Goal: Check status: Check status

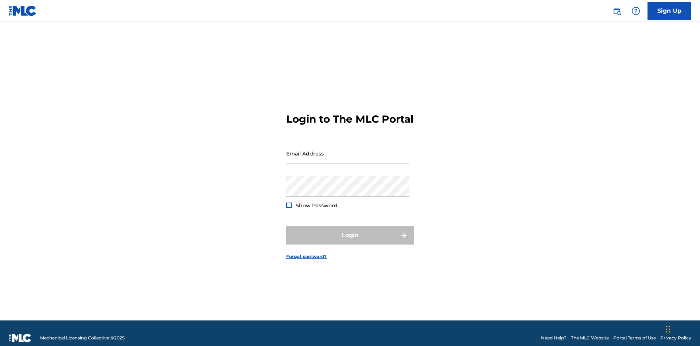
scroll to position [9, 0]
click at [348, 150] on input "Email Address" at bounding box center [347, 153] width 123 height 21
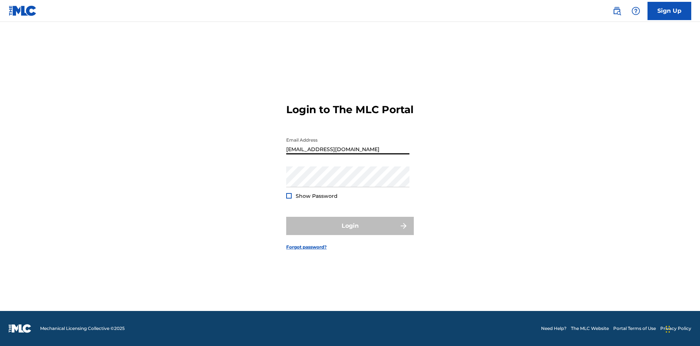
type input "[EMAIL_ADDRESS][DOMAIN_NAME]"
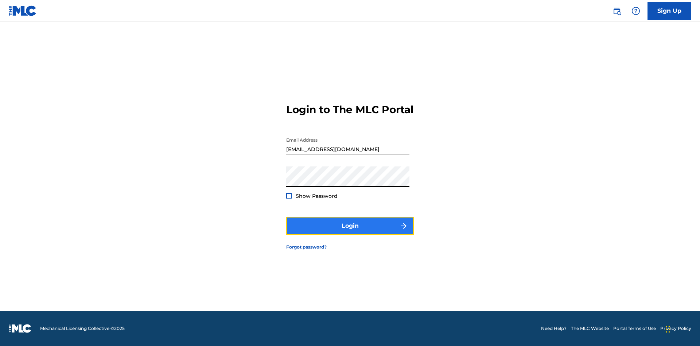
click at [350, 232] on button "Login" at bounding box center [350, 226] width 128 height 18
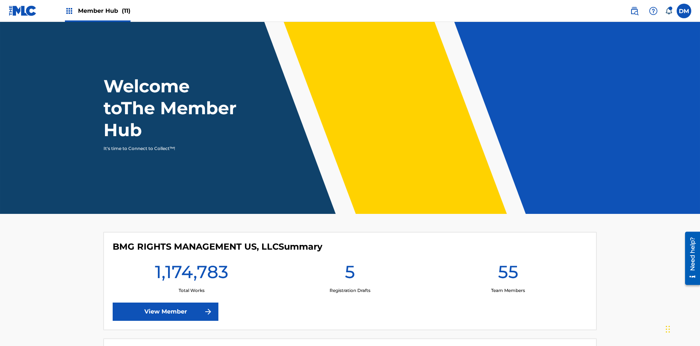
click at [104, 11] on span "Member Hub (11)" at bounding box center [104, 11] width 53 height 8
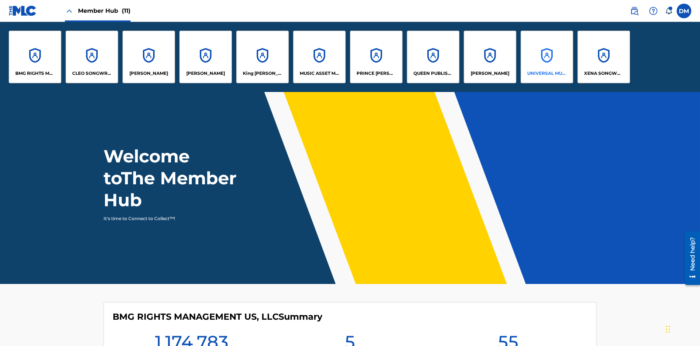
click at [547, 73] on p "UNIVERSAL MUSIC PUB GROUP" at bounding box center [547, 73] width 40 height 7
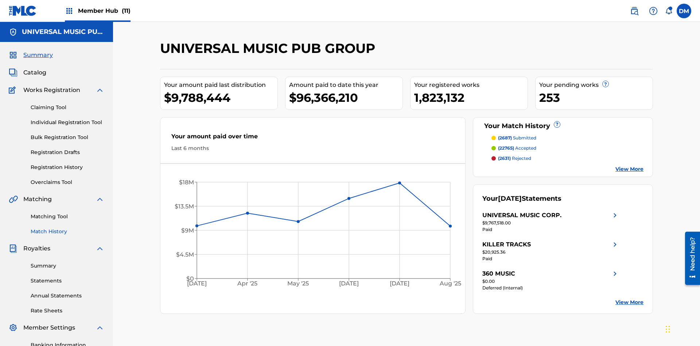
click at [67, 228] on link "Match History" at bounding box center [68, 232] width 74 height 8
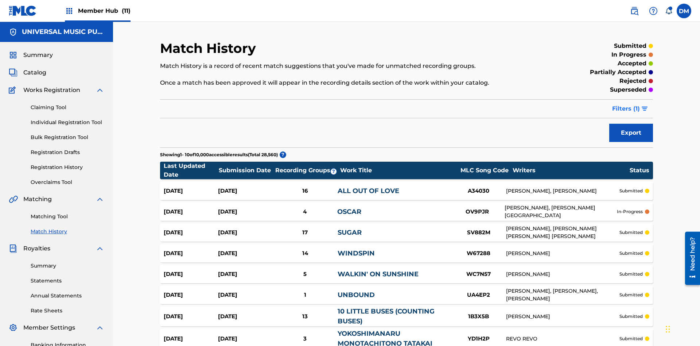
click at [626, 104] on span "Filters ( 1 )" at bounding box center [626, 108] width 28 height 9
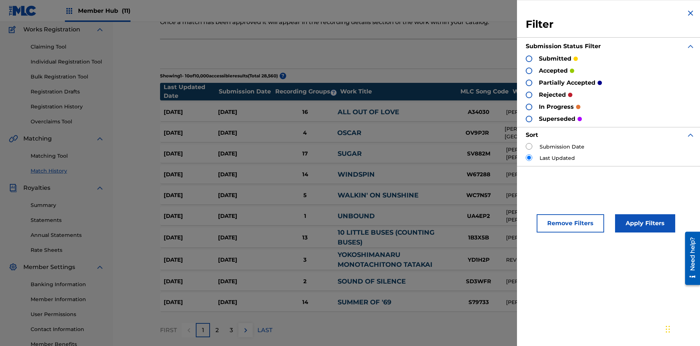
click at [529, 58] on div at bounding box center [529, 58] width 7 height 7
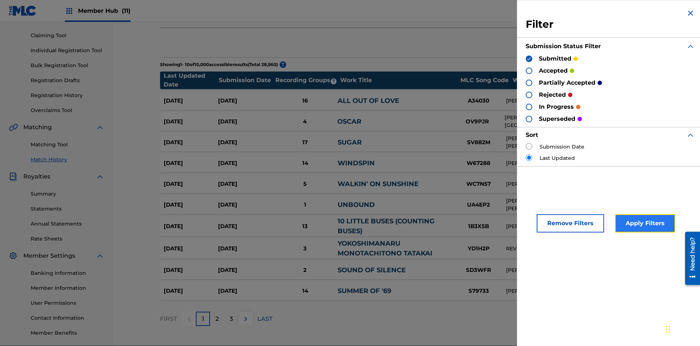
click at [644, 223] on button "Apply Filters" at bounding box center [645, 223] width 60 height 18
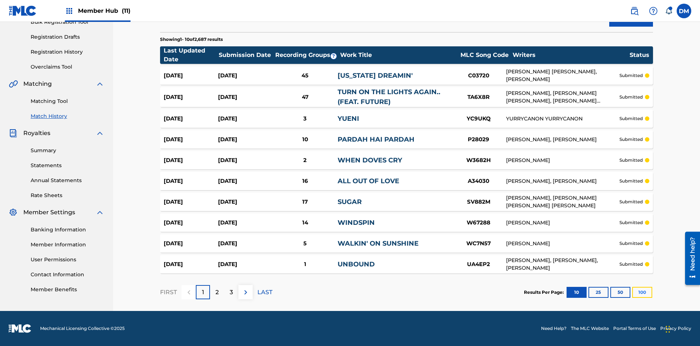
click at [632, 292] on button "100" at bounding box center [642, 292] width 20 height 11
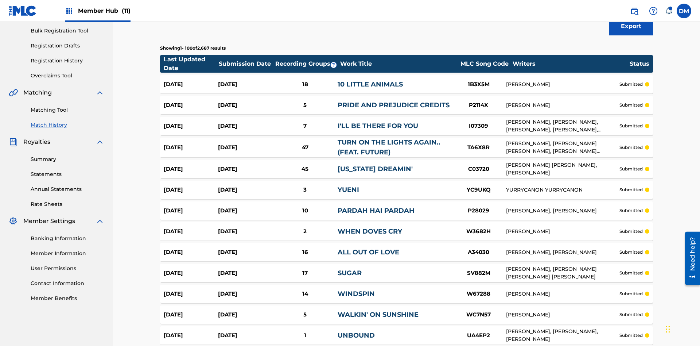
scroll to position [108, 0]
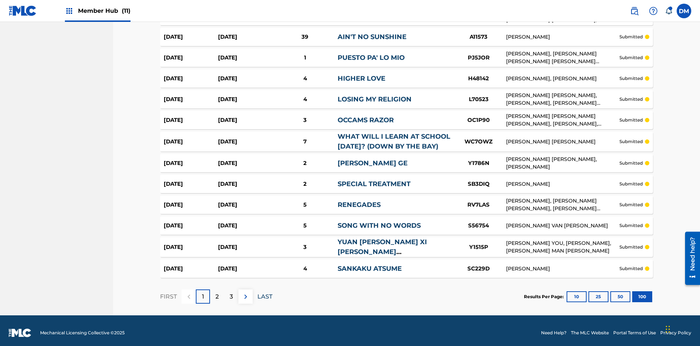
click at [265, 292] on p "LAST" at bounding box center [264, 296] width 15 height 9
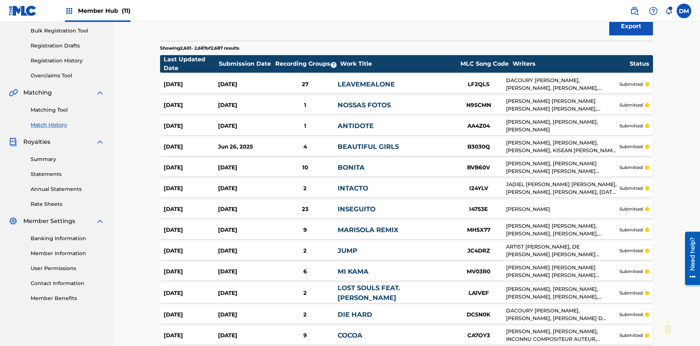
scroll to position [331, 0]
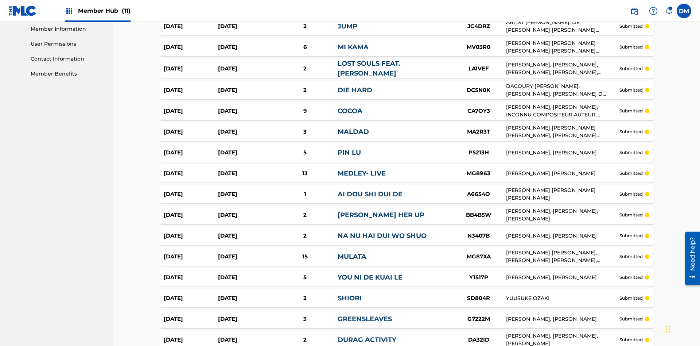
click at [0, 0] on img at bounding box center [0, 0] width 0 height 0
click at [0, 0] on div at bounding box center [0, 0] width 0 height 0
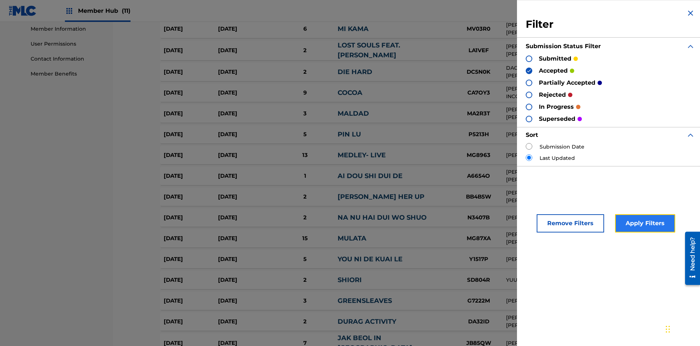
click at [644, 223] on button "Apply Filters" at bounding box center [645, 223] width 60 height 18
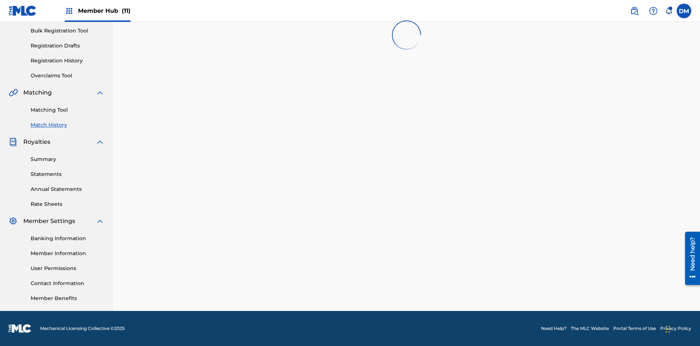
scroll to position [1994, 0]
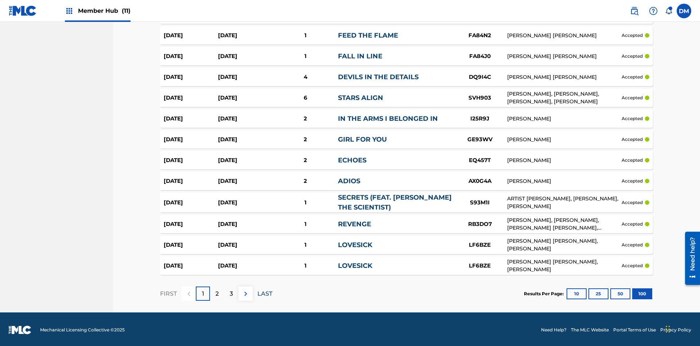
click at [265, 292] on p "LAST" at bounding box center [264, 293] width 15 height 9
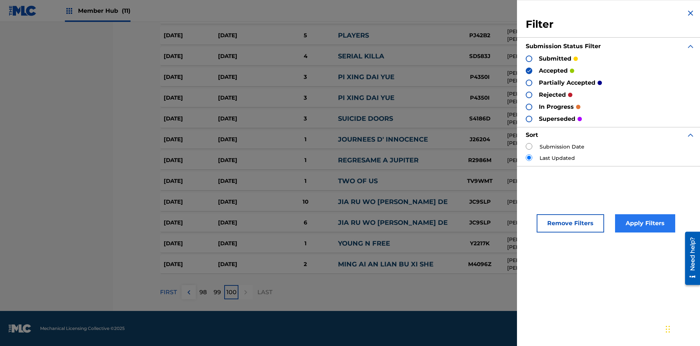
click at [529, 70] on img at bounding box center [528, 70] width 5 height 5
click at [529, 82] on div at bounding box center [529, 82] width 7 height 7
click at [644, 223] on button "Apply Filters" at bounding box center [645, 223] width 60 height 18
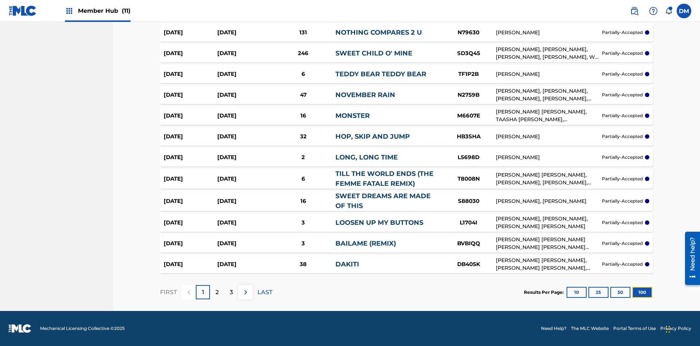
click at [632, 292] on button "100" at bounding box center [642, 292] width 20 height 11
click at [265, 292] on p "LAST" at bounding box center [264, 292] width 15 height 9
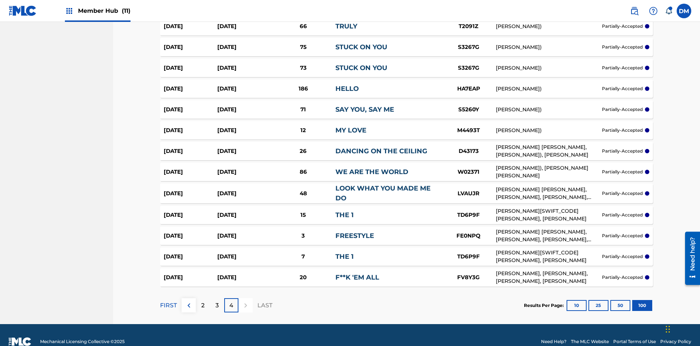
click at [0, 0] on img at bounding box center [0, 0] width 0 height 0
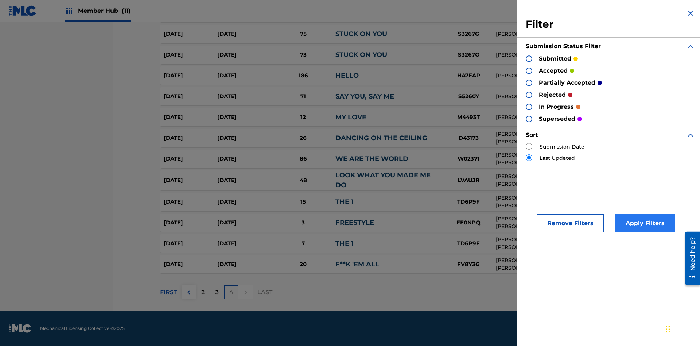
click at [529, 94] on div at bounding box center [529, 95] width 7 height 7
click at [644, 223] on button "Apply Filters" at bounding box center [645, 223] width 60 height 18
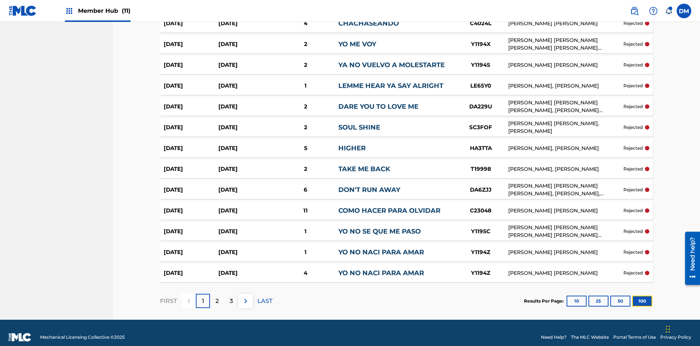
click at [632, 295] on button "100" at bounding box center [642, 300] width 20 height 11
click at [265, 296] on p "LAST" at bounding box center [264, 300] width 15 height 9
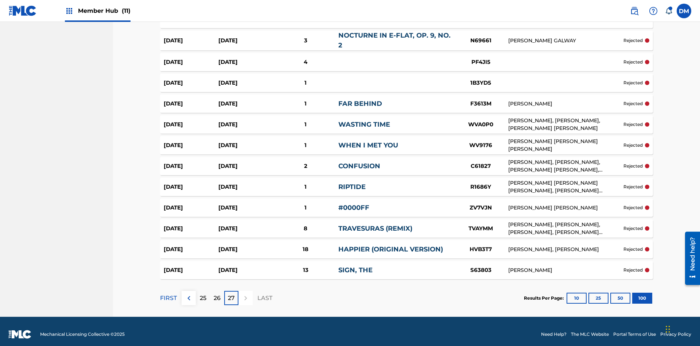
click at [0, 0] on img at bounding box center [0, 0] width 0 height 0
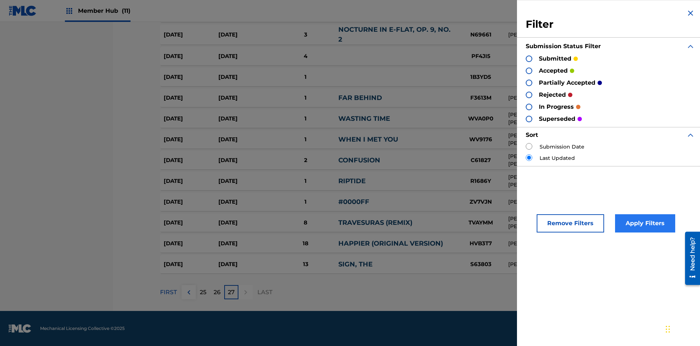
click at [529, 118] on div at bounding box center [529, 119] width 7 height 7
click at [644, 223] on button "Apply Filters" at bounding box center [645, 223] width 60 height 18
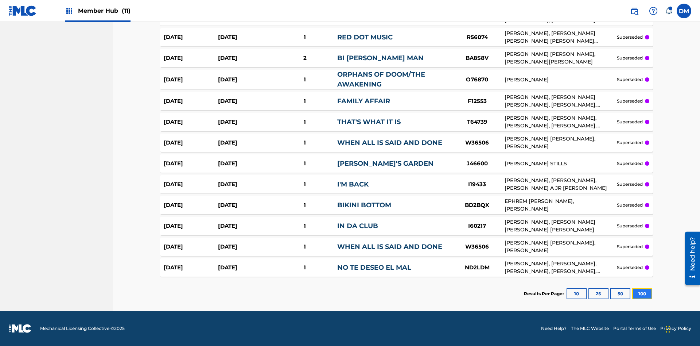
click at [632, 294] on button "100" at bounding box center [642, 293] width 20 height 11
click at [0, 0] on div at bounding box center [0, 0] width 0 height 0
click at [0, 0] on button "Apply Filters" at bounding box center [0, 0] width 0 height 0
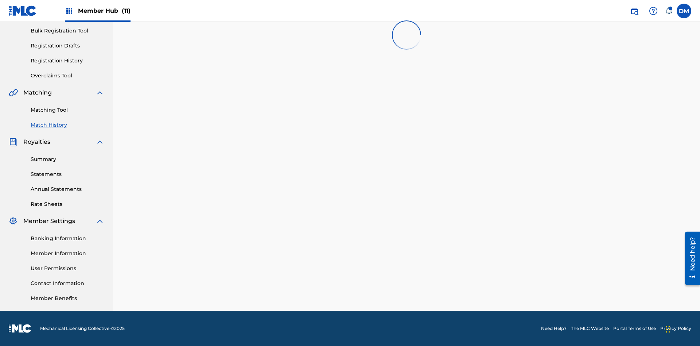
scroll to position [106, 0]
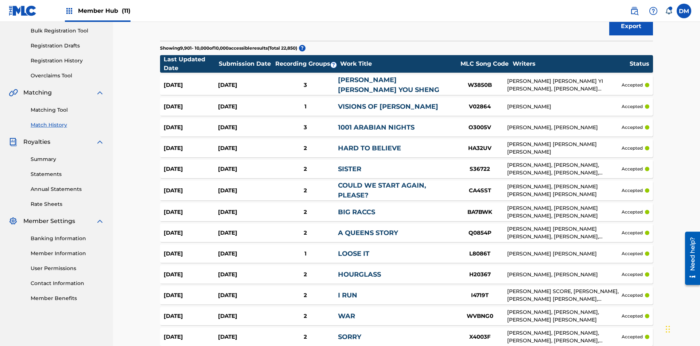
click at [626, 7] on span "Filters ( 3 )" at bounding box center [625, 2] width 29 height 9
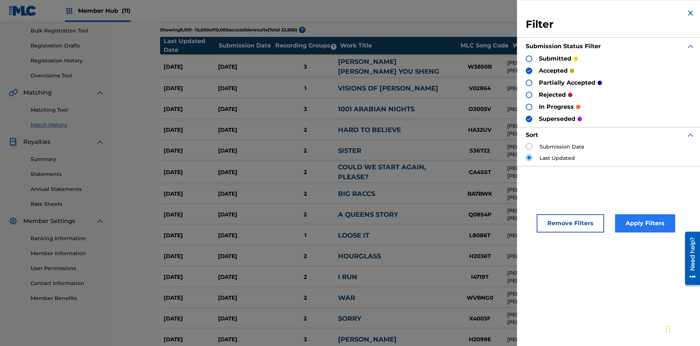
click at [529, 118] on img at bounding box center [528, 118] width 5 height 5
click at [529, 70] on img at bounding box center [528, 70] width 5 height 5
click at [529, 82] on div at bounding box center [529, 82] width 7 height 7
click at [529, 94] on div at bounding box center [529, 95] width 7 height 7
click at [644, 223] on button "Apply Filters" at bounding box center [645, 223] width 60 height 18
